Goal: Information Seeking & Learning: Learn about a topic

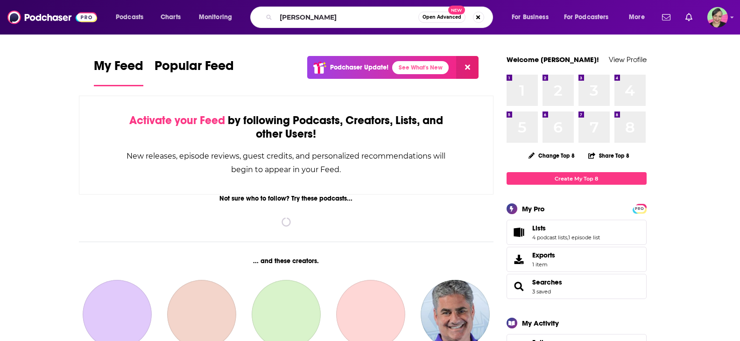
type input "[PERSON_NAME]"
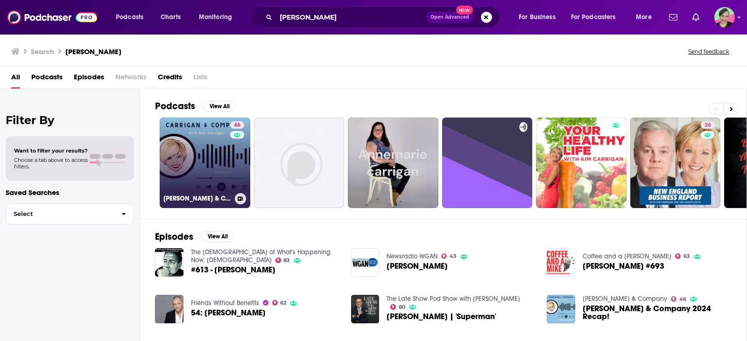
click at [199, 134] on link "46 [PERSON_NAME] & Company" at bounding box center [205, 163] width 91 height 91
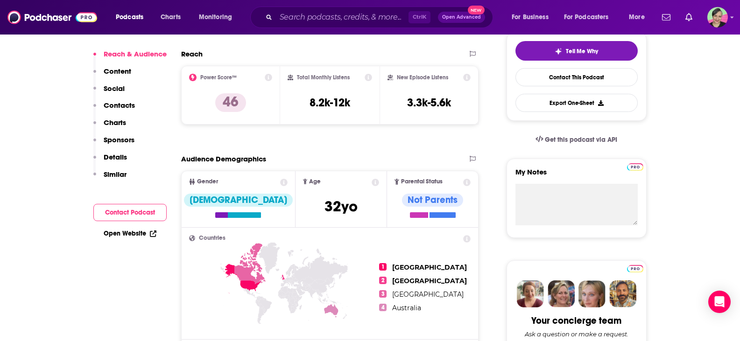
scroll to position [140, 0]
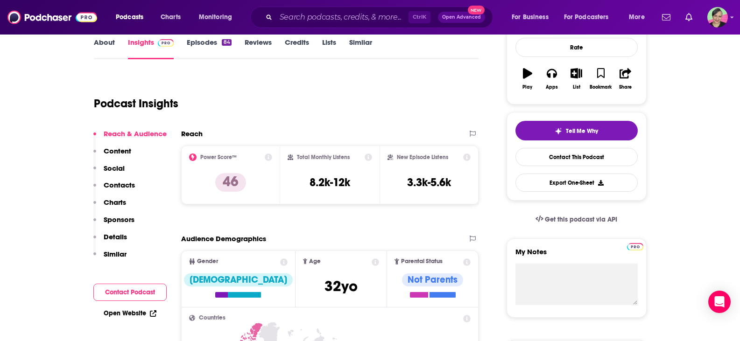
click at [104, 41] on link "About" at bounding box center [104, 48] width 21 height 21
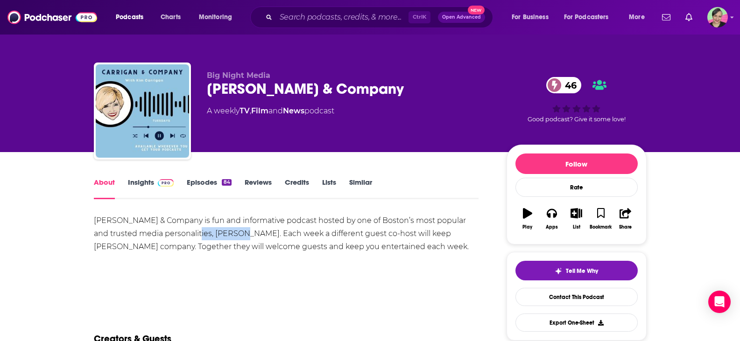
drag, startPoint x: 171, startPoint y: 231, endPoint x: 217, endPoint y: 232, distance: 45.7
click at [217, 232] on div "[PERSON_NAME] & Company is fun and informative podcast hosted by one of Boston’…" at bounding box center [286, 233] width 385 height 39
copy div "[PERSON_NAME]"
